Goal: Task Accomplishment & Management: Use online tool/utility

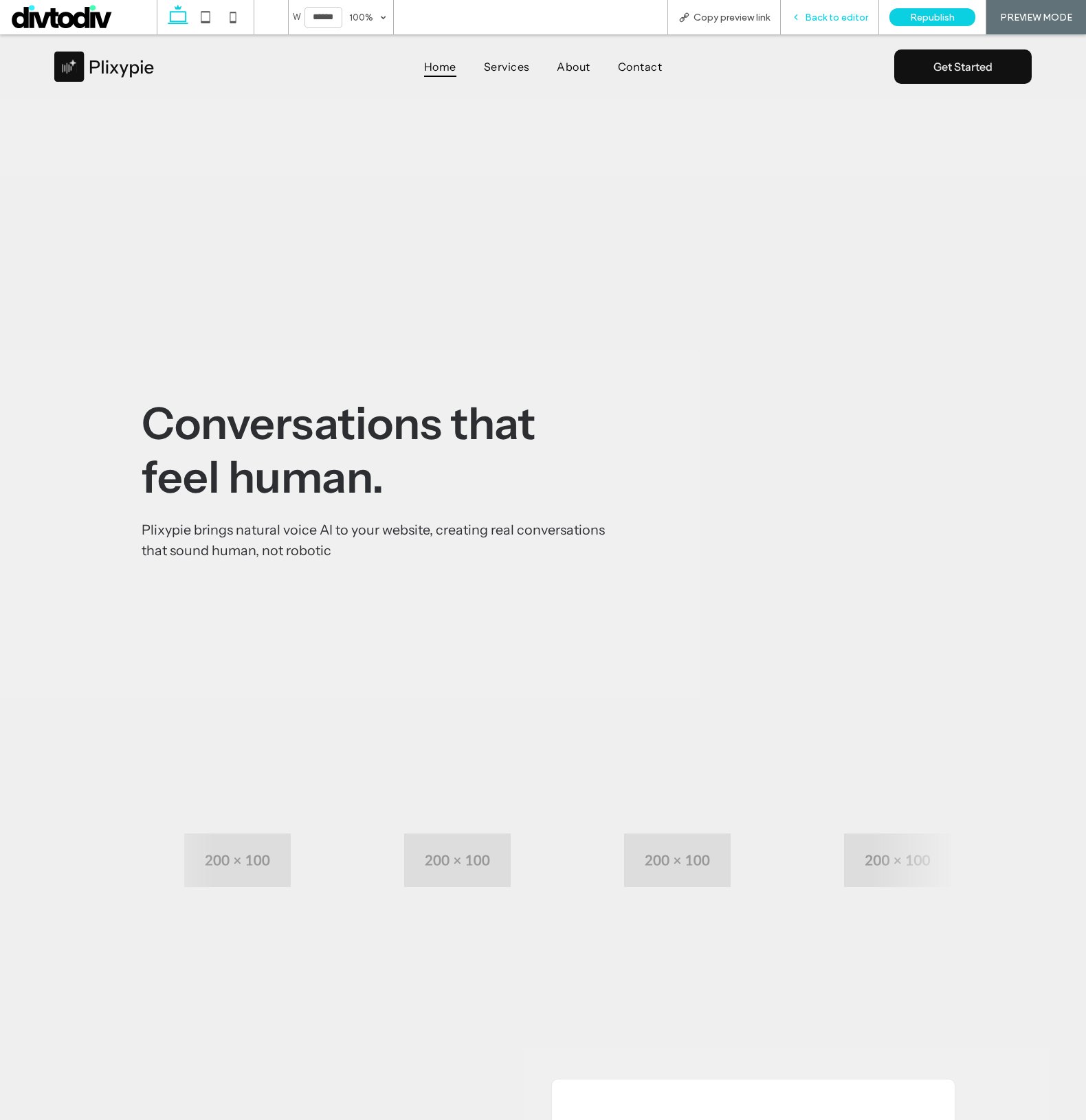
click at [821, 21] on span "Back to editor" at bounding box center [836, 17] width 63 height 11
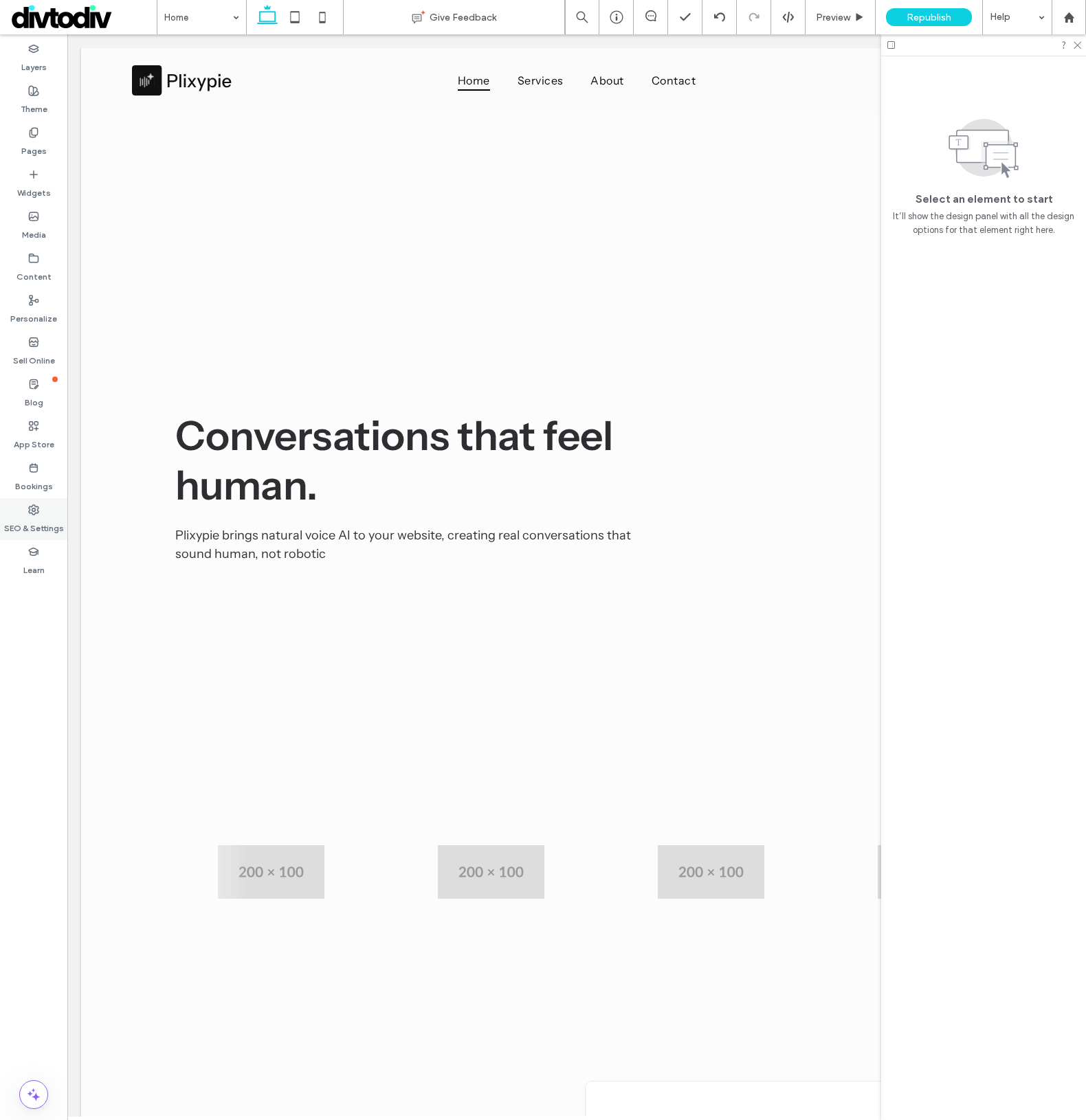
click at [33, 526] on label "SEO & Settings" at bounding box center [34, 525] width 60 height 19
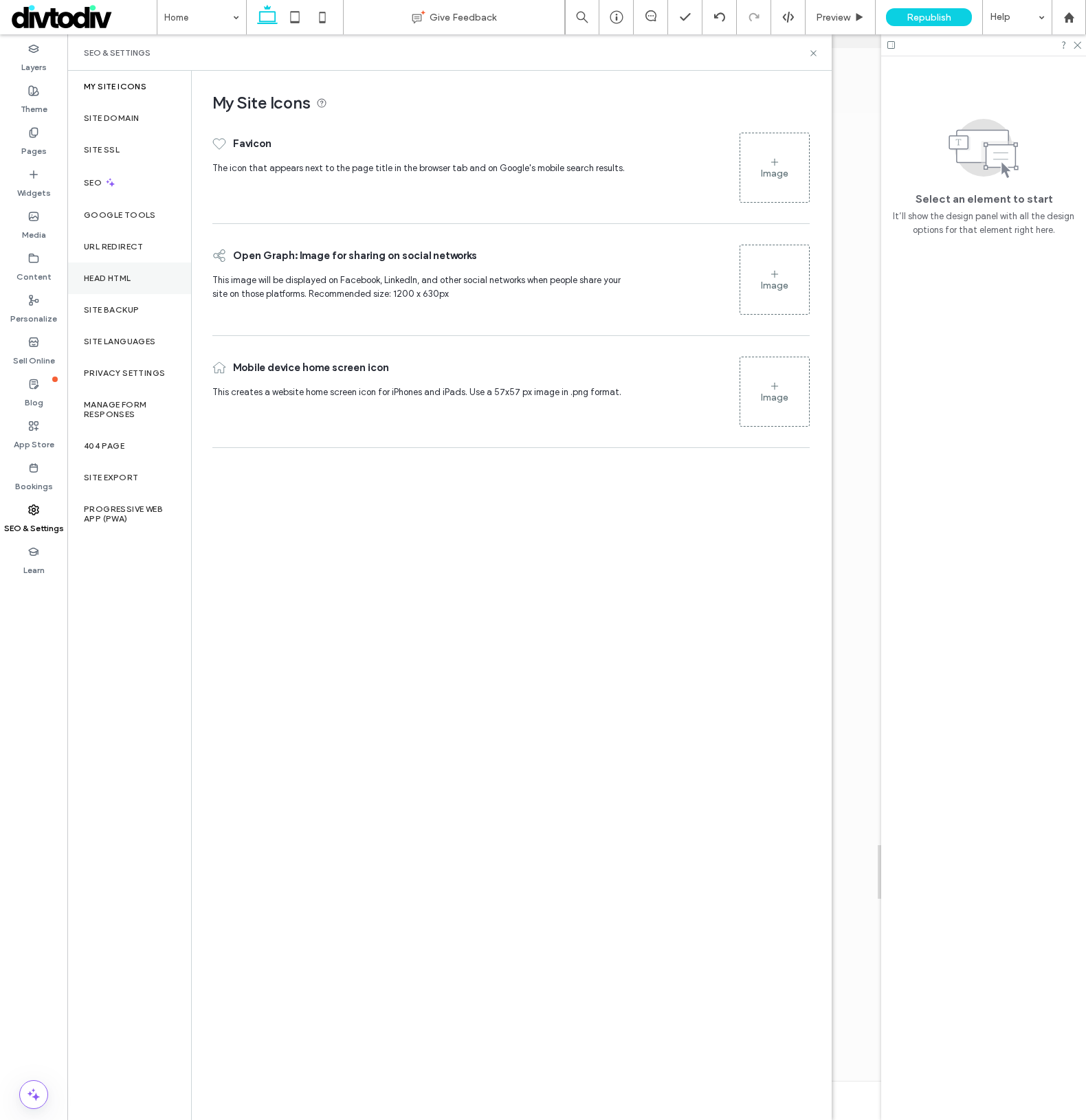
click at [119, 280] on label "Head HTML" at bounding box center [107, 278] width 47 height 10
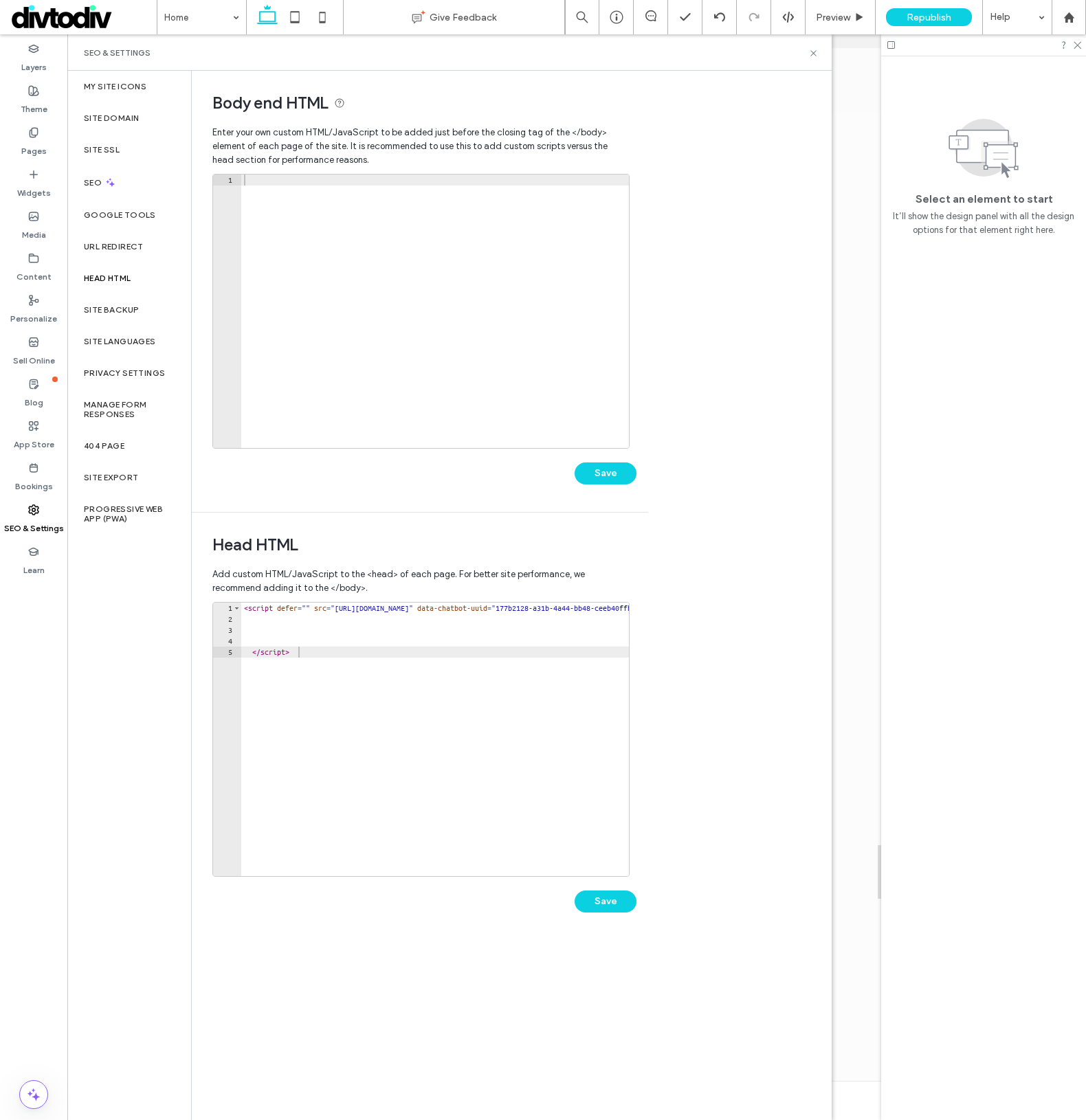
drag, startPoint x: 305, startPoint y: 619, endPoint x: 329, endPoint y: 651, distance: 40.0
click at [307, 622] on div "< script defer = "" src = "https://app.plixypie.com/vendor/chatbot-voice/js/ext…" at bounding box center [674, 751] width 867 height 295
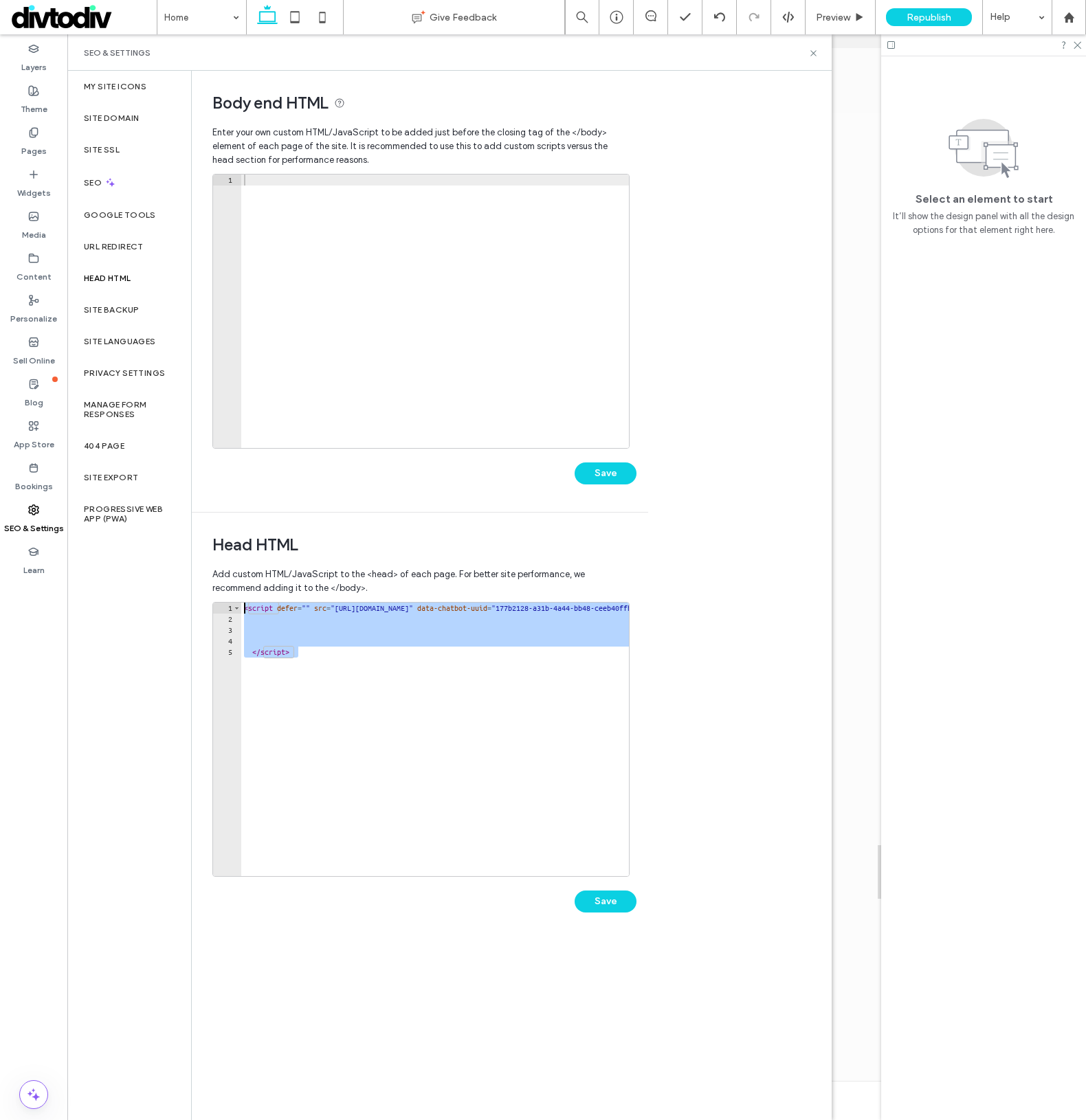
drag, startPoint x: 327, startPoint y: 653, endPoint x: 238, endPoint y: 600, distance: 103.6
click at [238, 600] on div "Add custom HTML/JavaScript to the <head> of each page. For better site performa…" at bounding box center [420, 751] width 415 height 380
paste textarea "**********"
type textarea "**********"
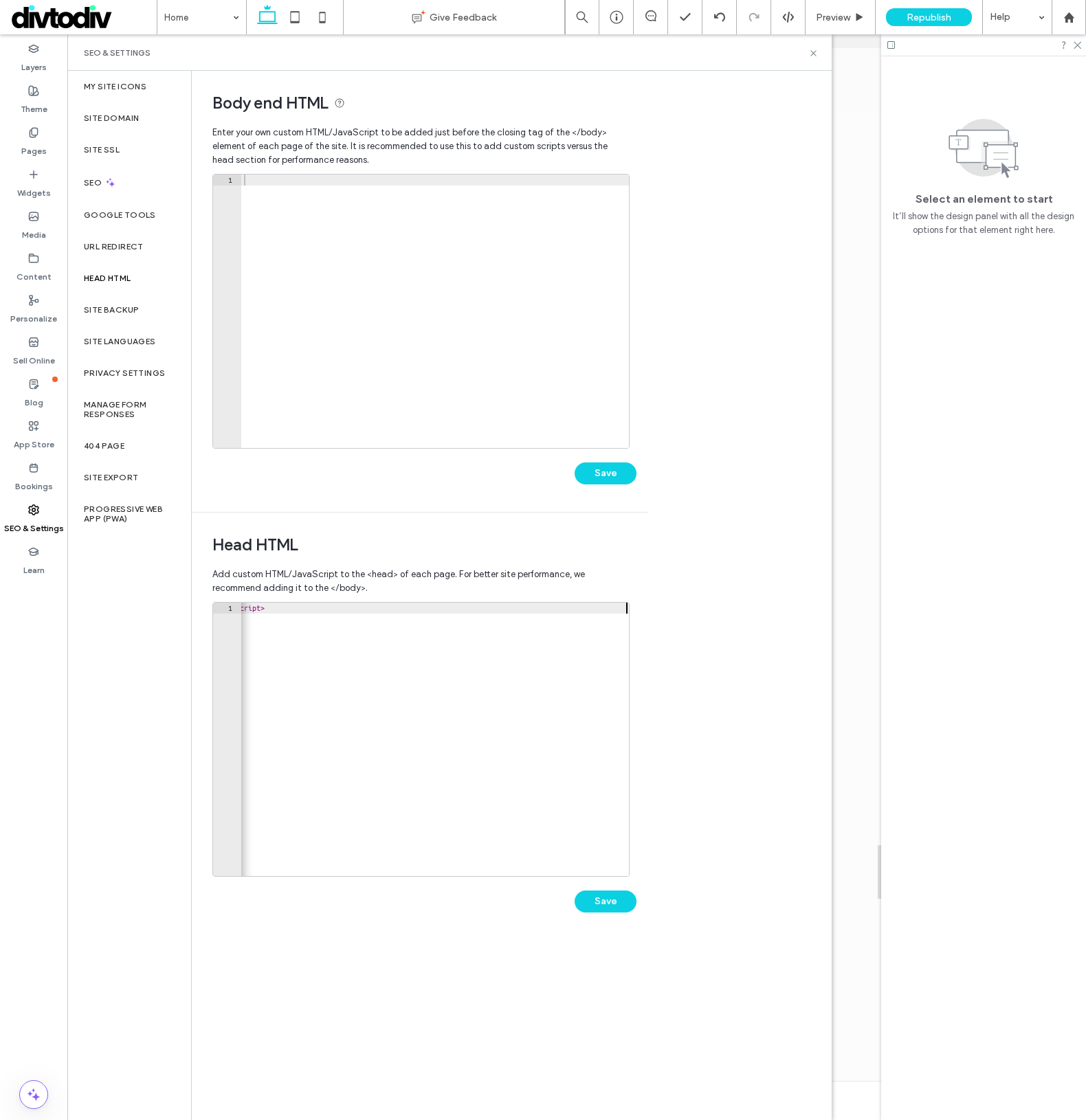
scroll to position [0, 697]
click at [607, 906] on button "Save" at bounding box center [606, 901] width 62 height 22
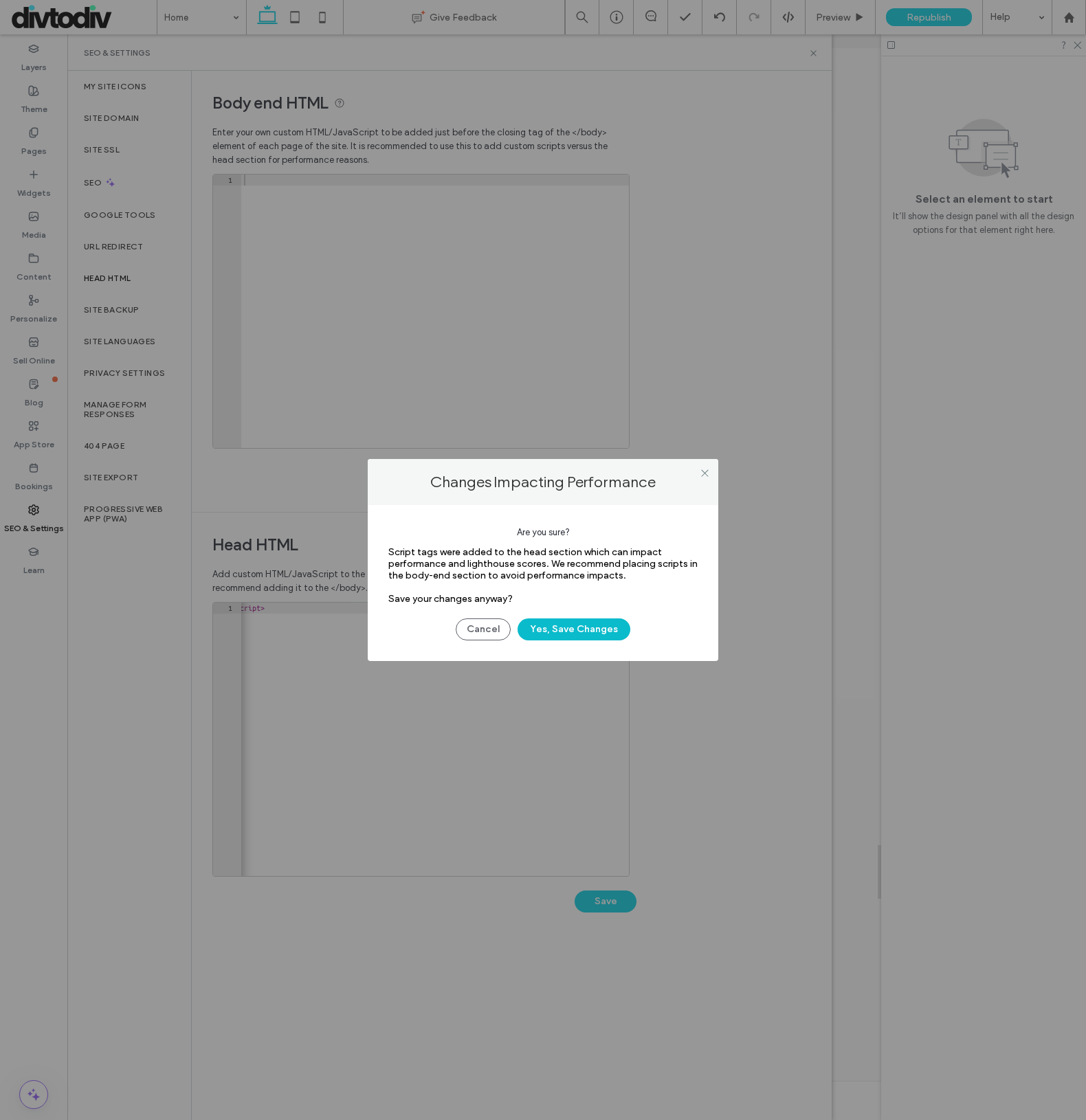
click at [564, 624] on button "Yes, Save Changes" at bounding box center [574, 629] width 113 height 22
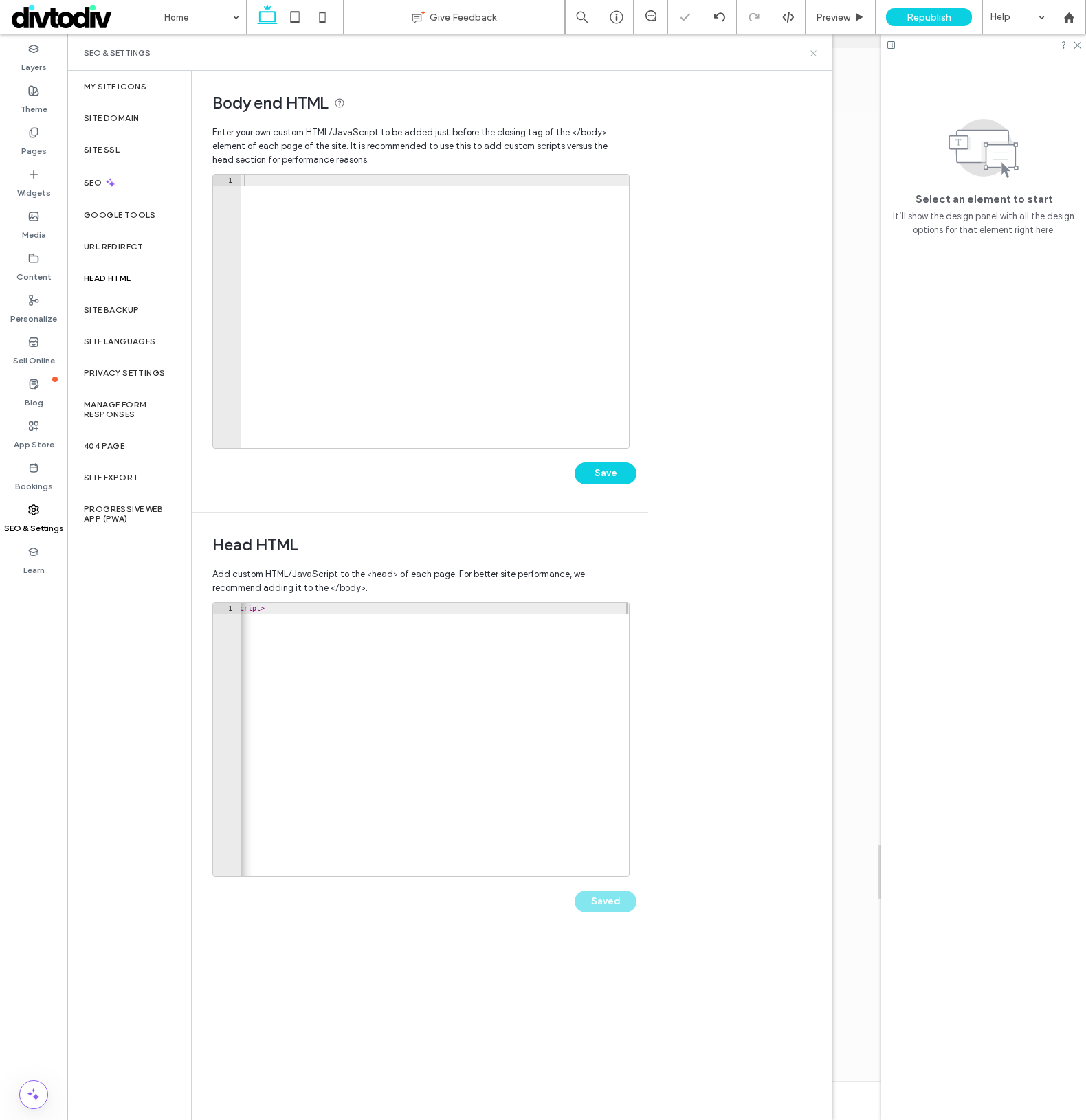
click at [812, 55] on icon at bounding box center [813, 54] width 11 height 11
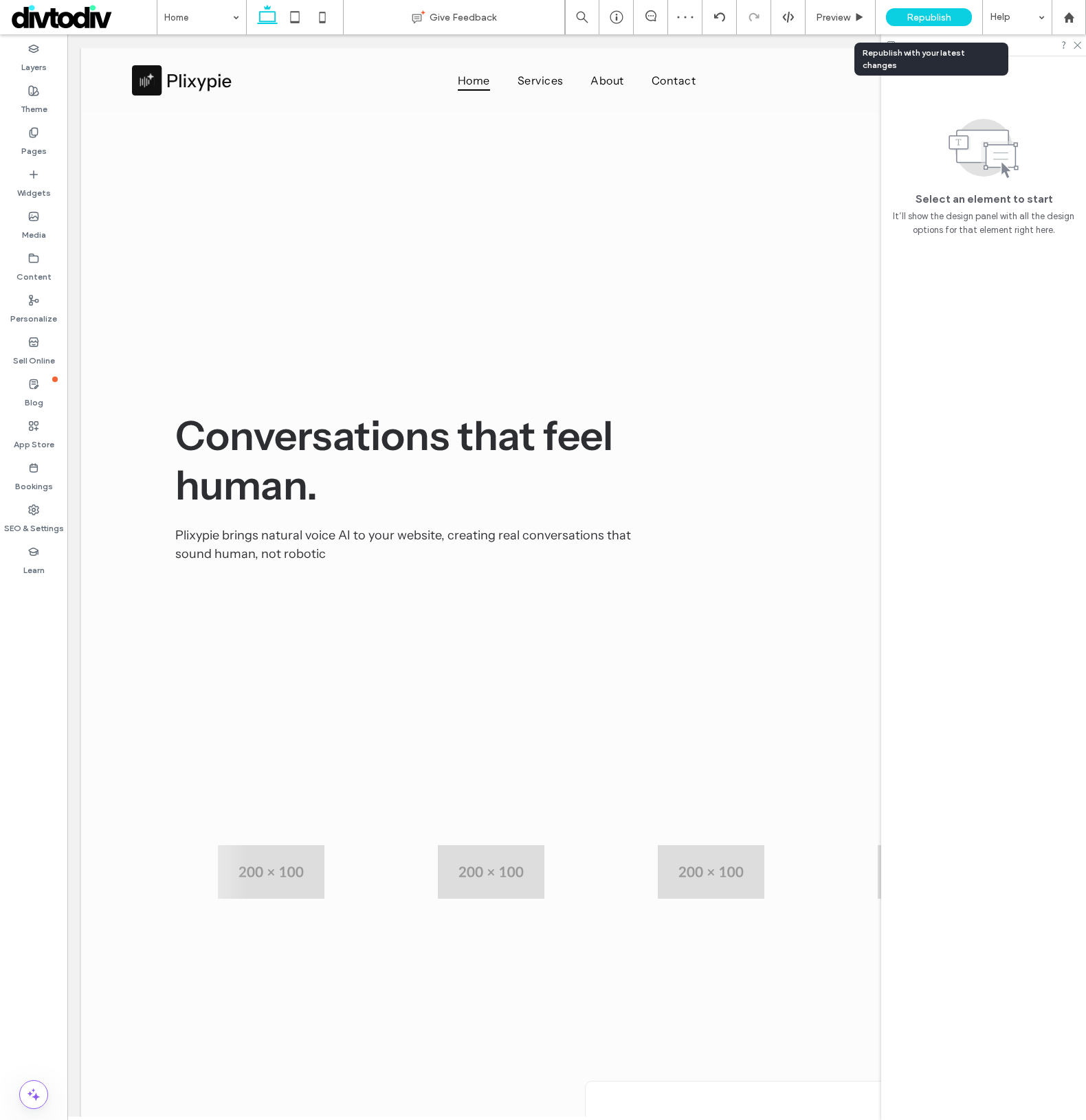
click at [928, 20] on span "Republish" at bounding box center [929, 17] width 45 height 11
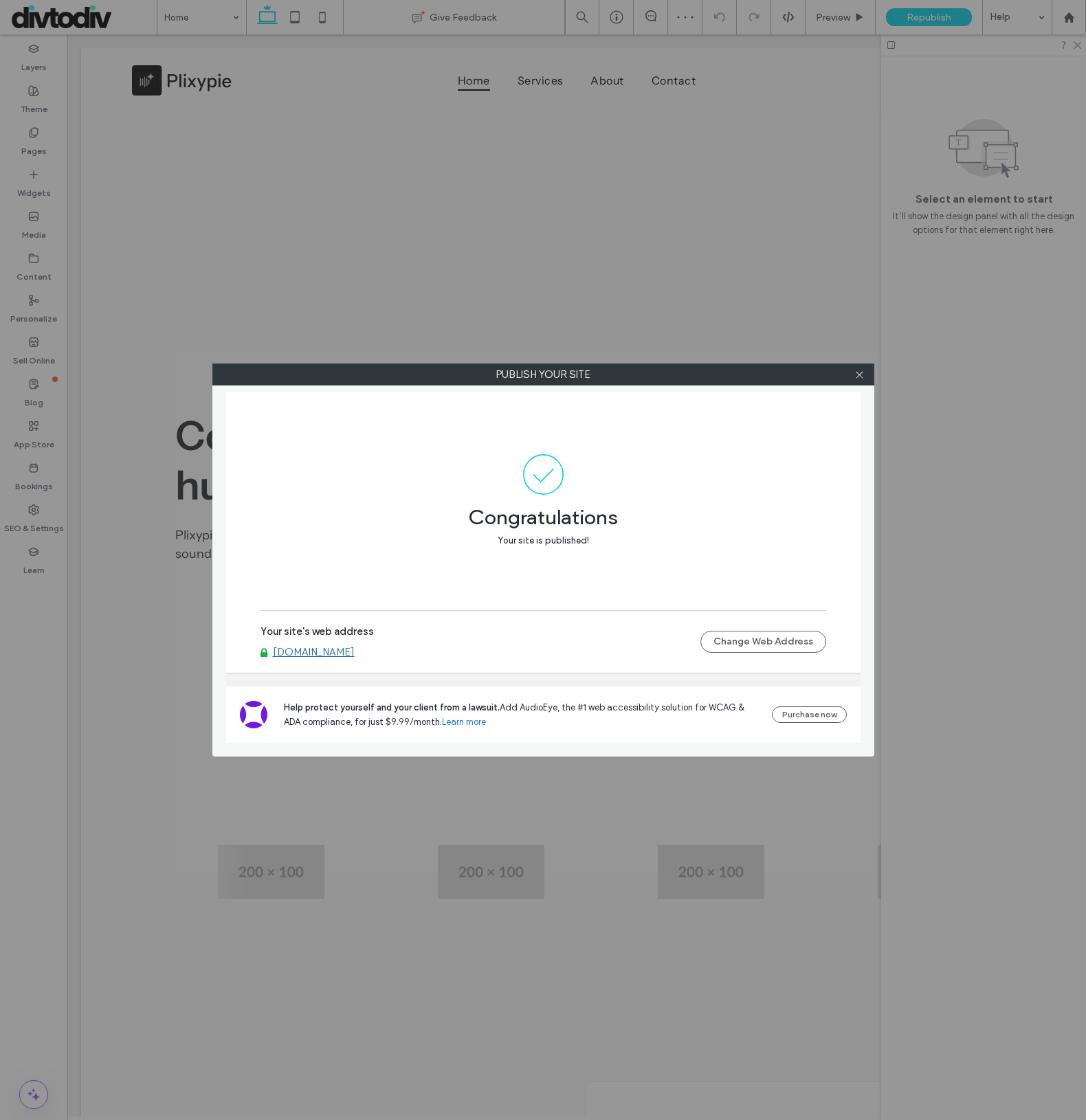
click at [312, 653] on link "[DOMAIN_NAME]" at bounding box center [313, 652] width 82 height 12
click at [864, 375] on icon at bounding box center [860, 375] width 11 height 11
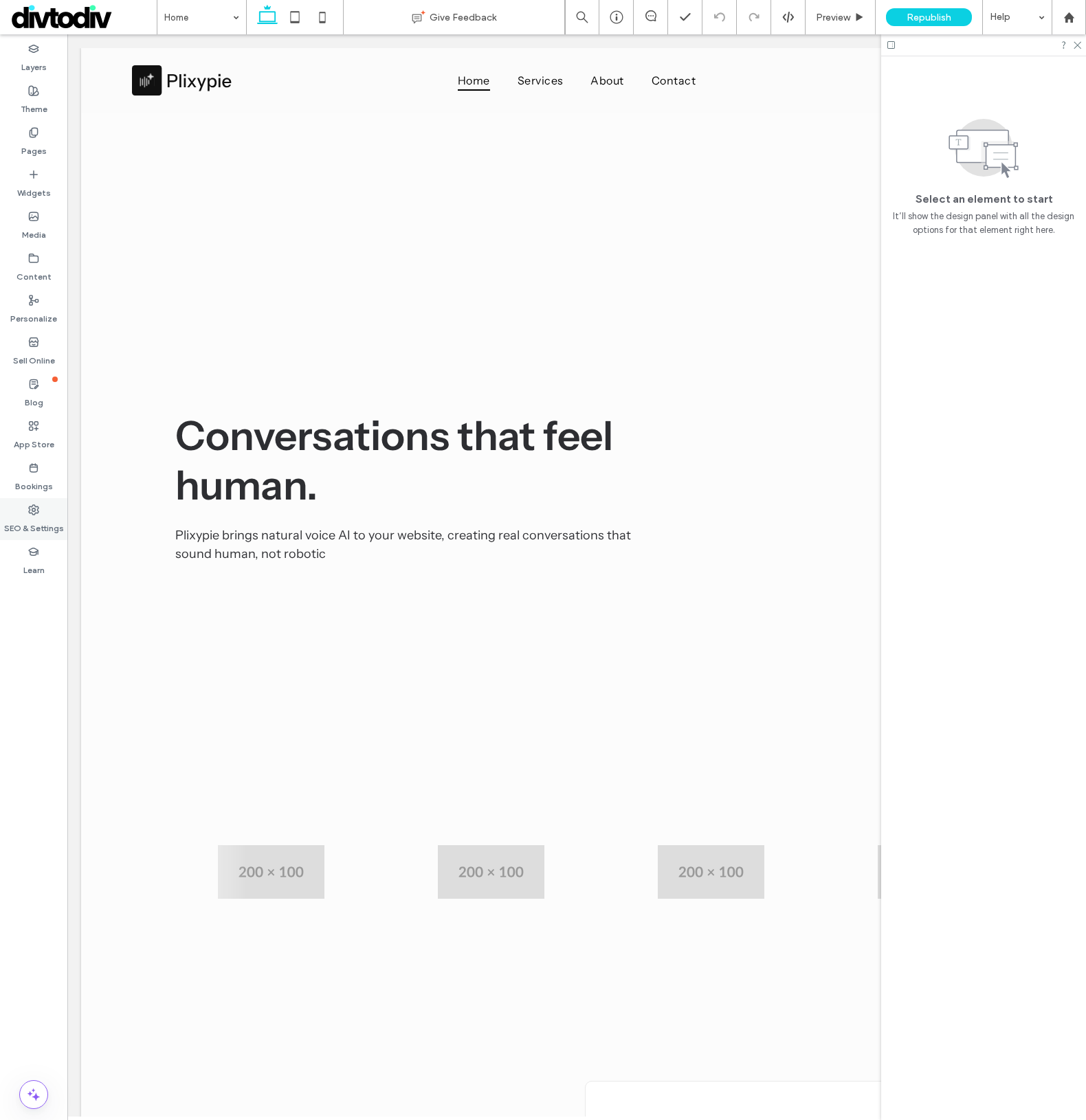
click at [31, 513] on icon at bounding box center [33, 510] width 11 height 11
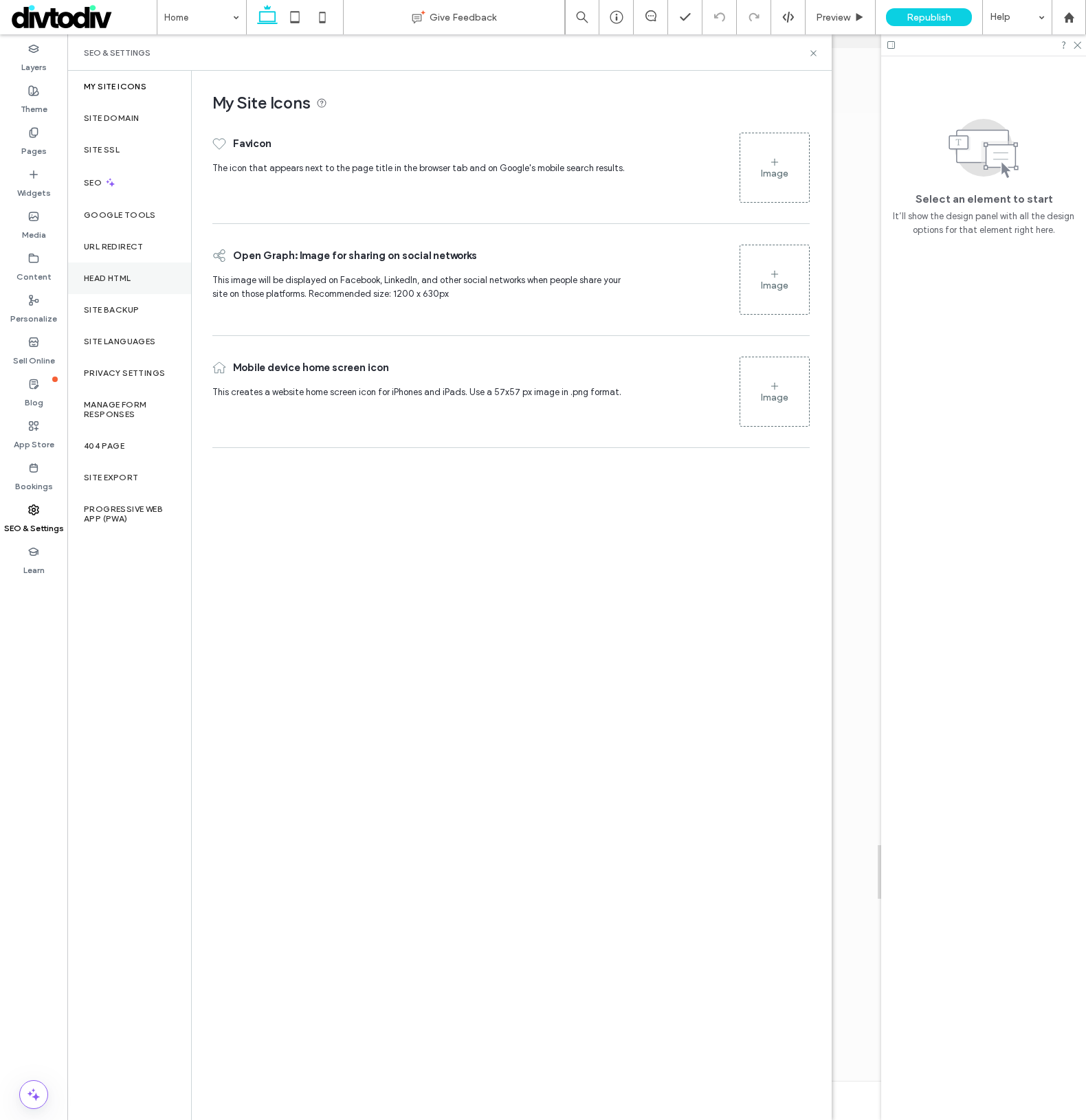
click at [109, 286] on div "Head HTML" at bounding box center [129, 279] width 124 height 32
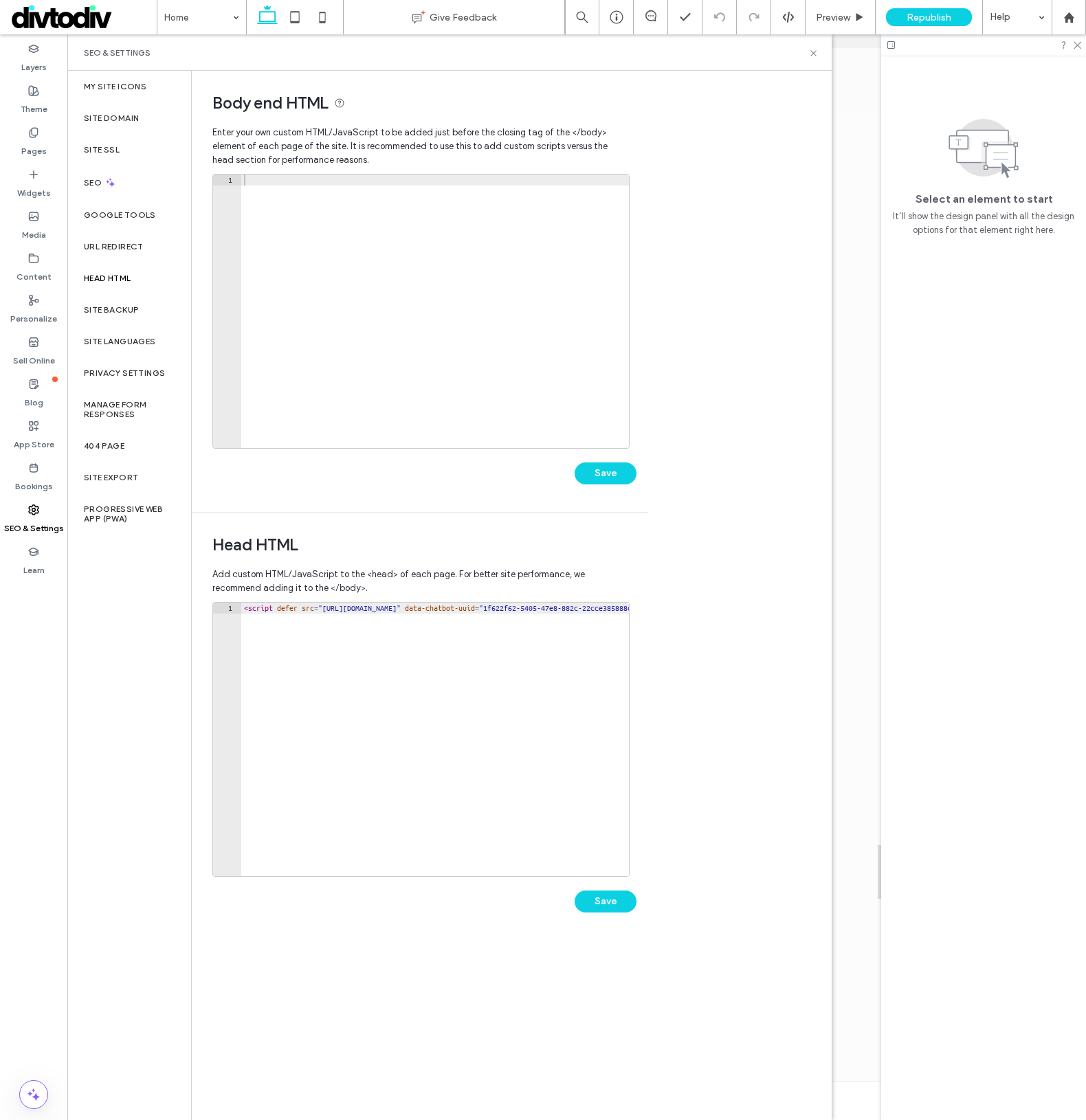
type textarea "**********"
click at [384, 644] on div "< script defer src = "https://app.plixypie.com/vendor/chatbot/js/external-chatb…" at bounding box center [87, 745] width 1085 height 285
paste textarea "**********"
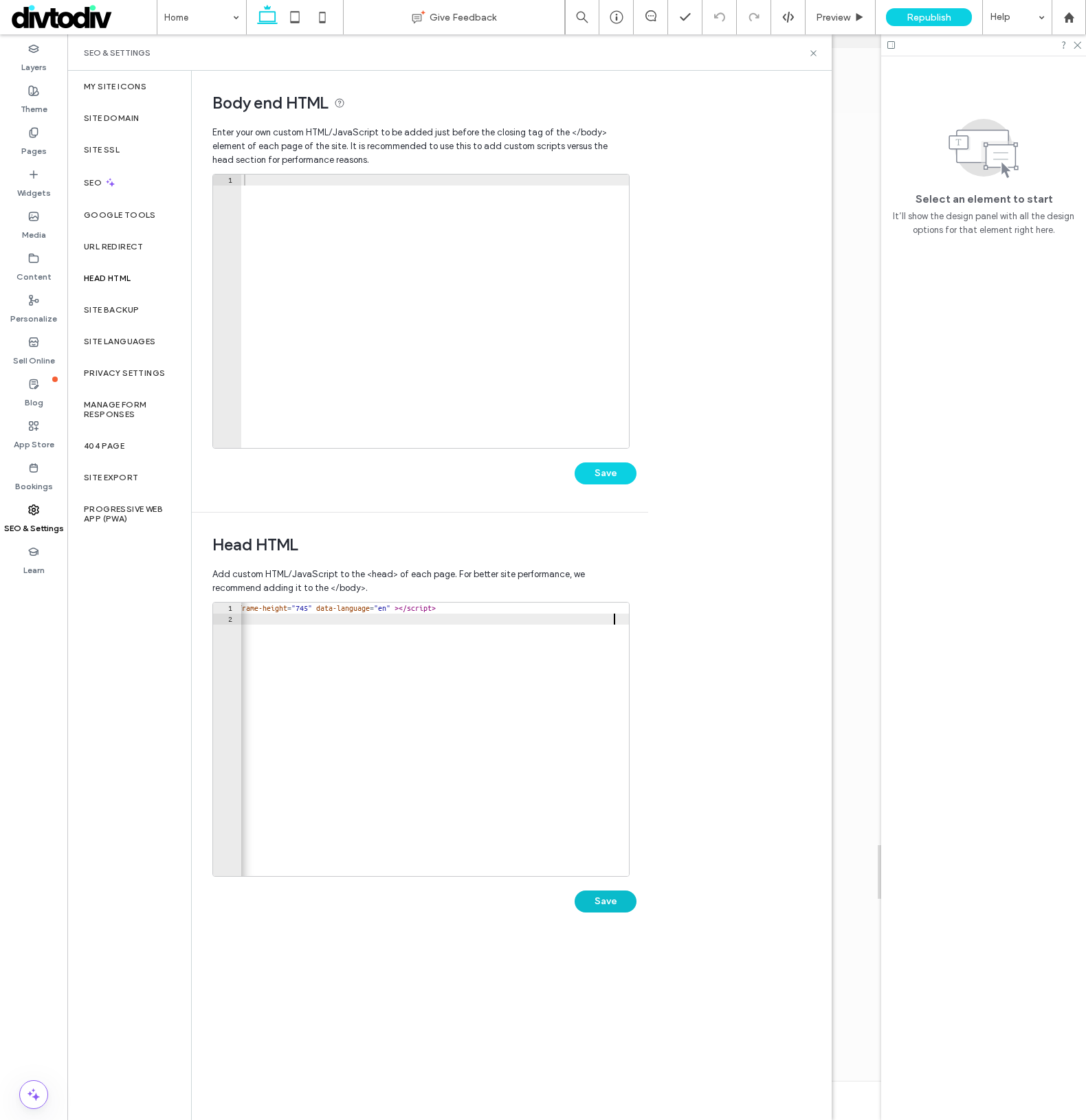
type textarea "**********"
click at [613, 903] on button "Save" at bounding box center [606, 901] width 62 height 22
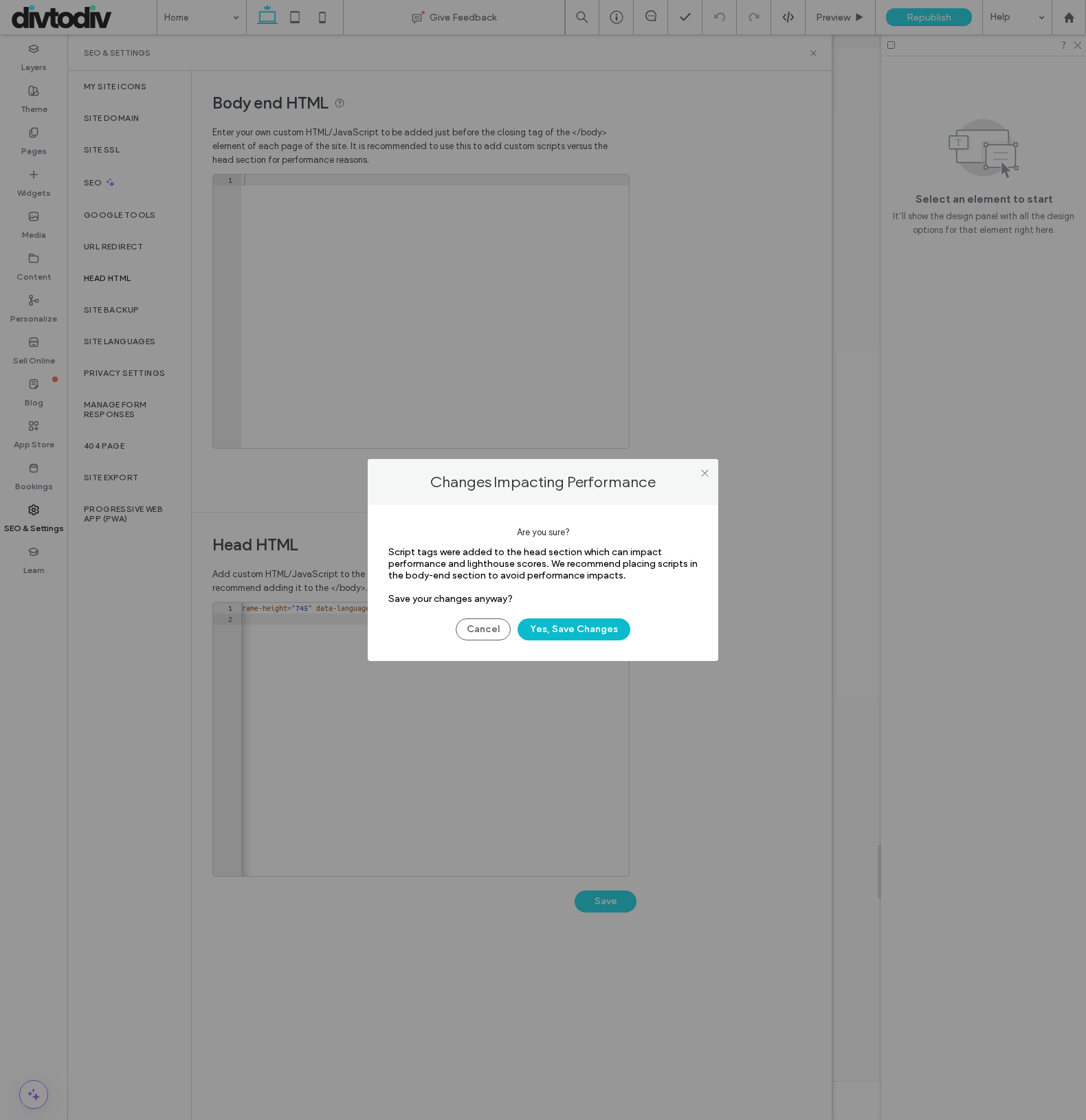
click at [565, 633] on button "Yes, Save Changes" at bounding box center [574, 629] width 113 height 22
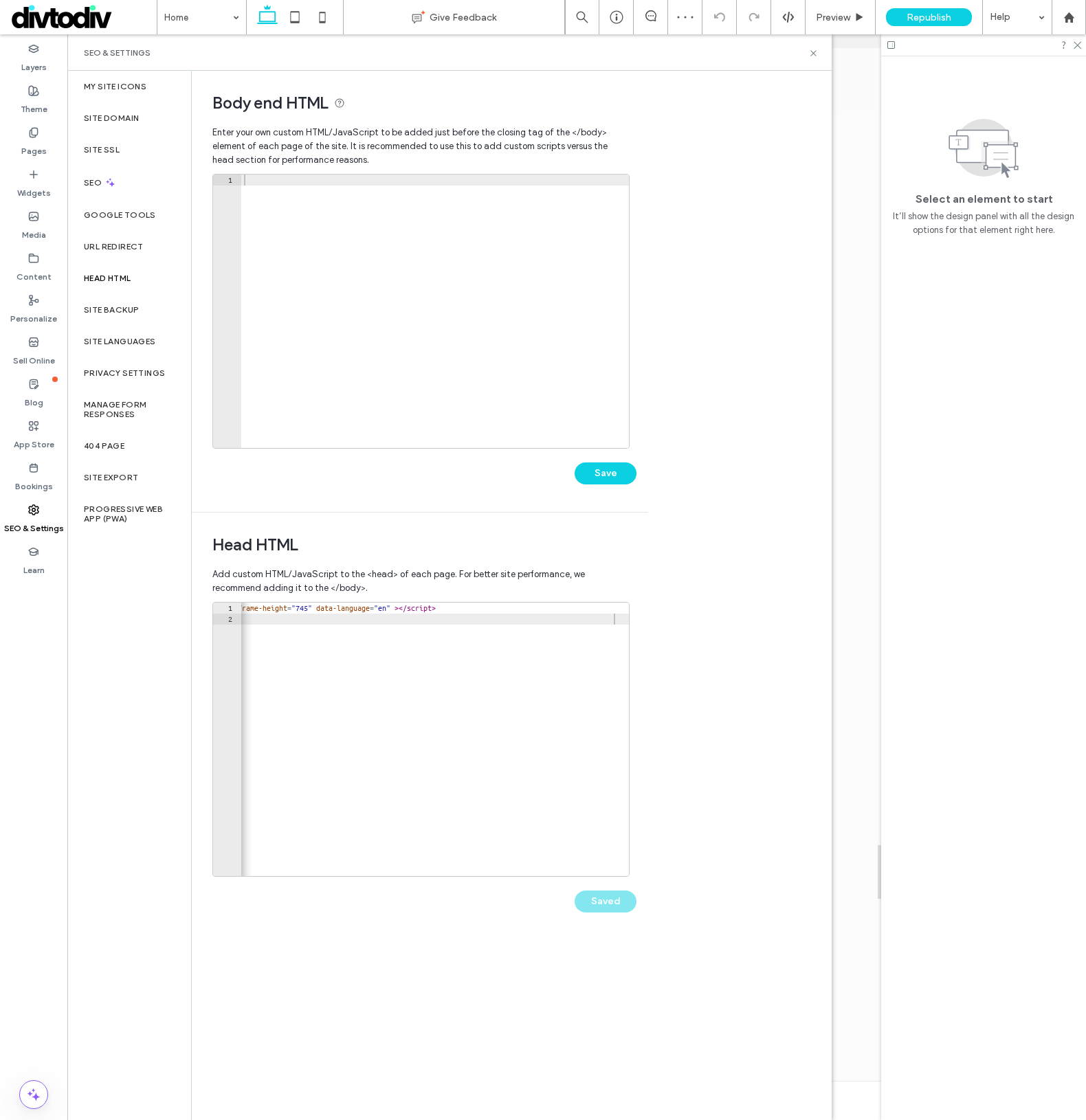
click at [676, 679] on div "Body end HTML Enter your own custom HTML/​JavaScript to be added just before th…" at bounding box center [512, 596] width 640 height 1050
click at [846, 18] on span "Preview" at bounding box center [833, 17] width 34 height 11
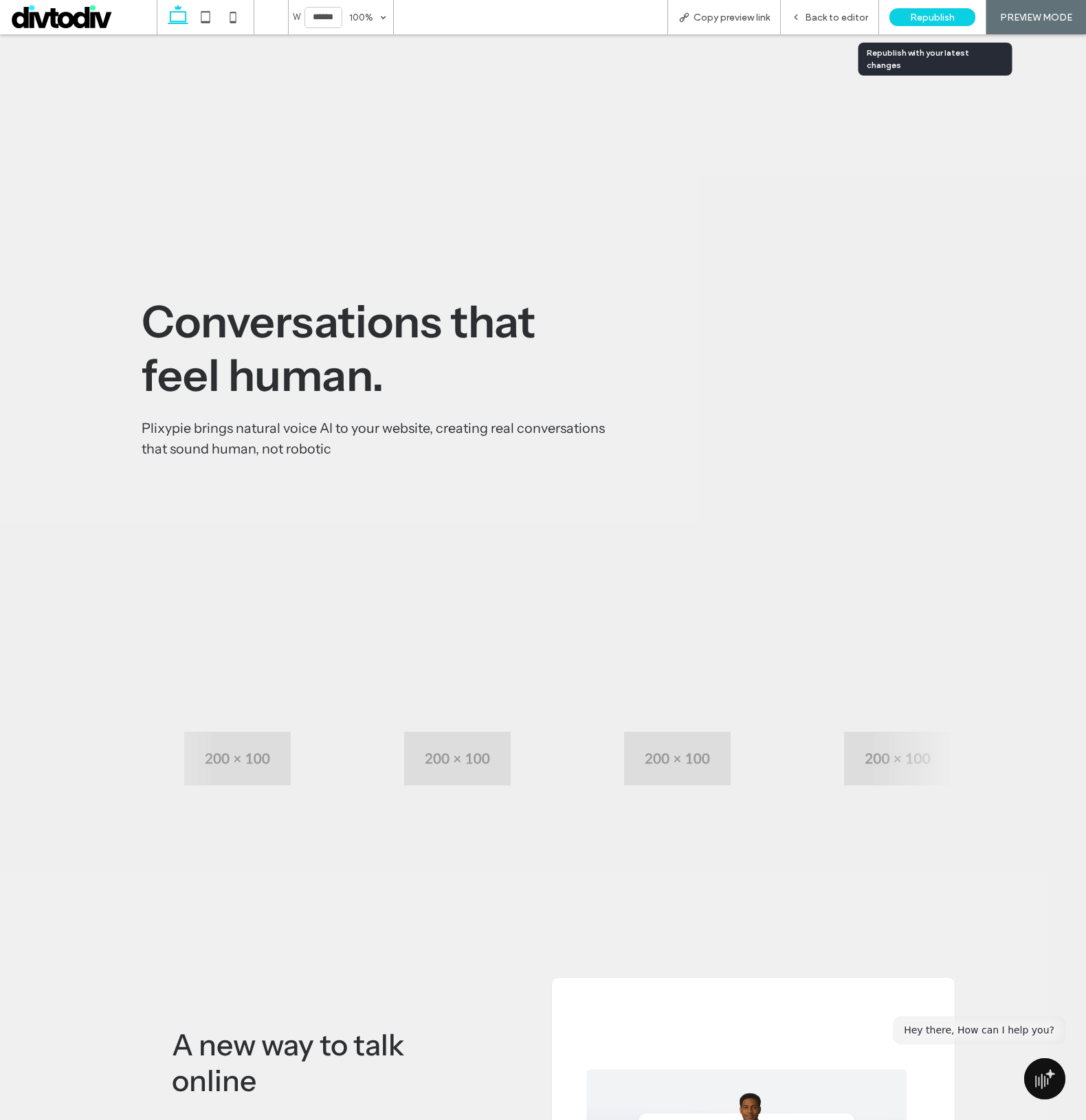
click at [916, 18] on span "Republish" at bounding box center [932, 17] width 45 height 11
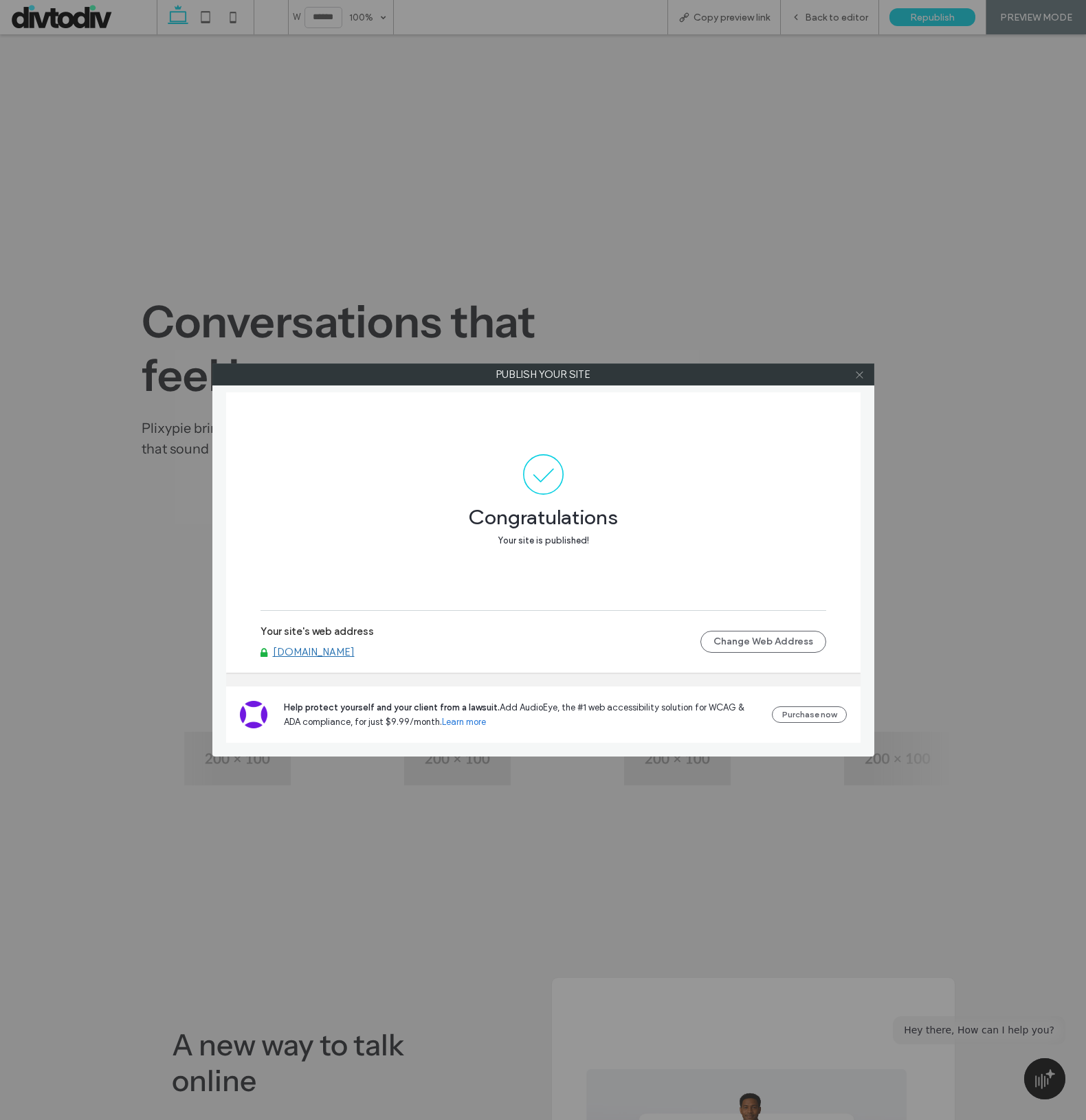
click at [856, 372] on use at bounding box center [859, 375] width 7 height 7
